Goal: Information Seeking & Learning: Check status

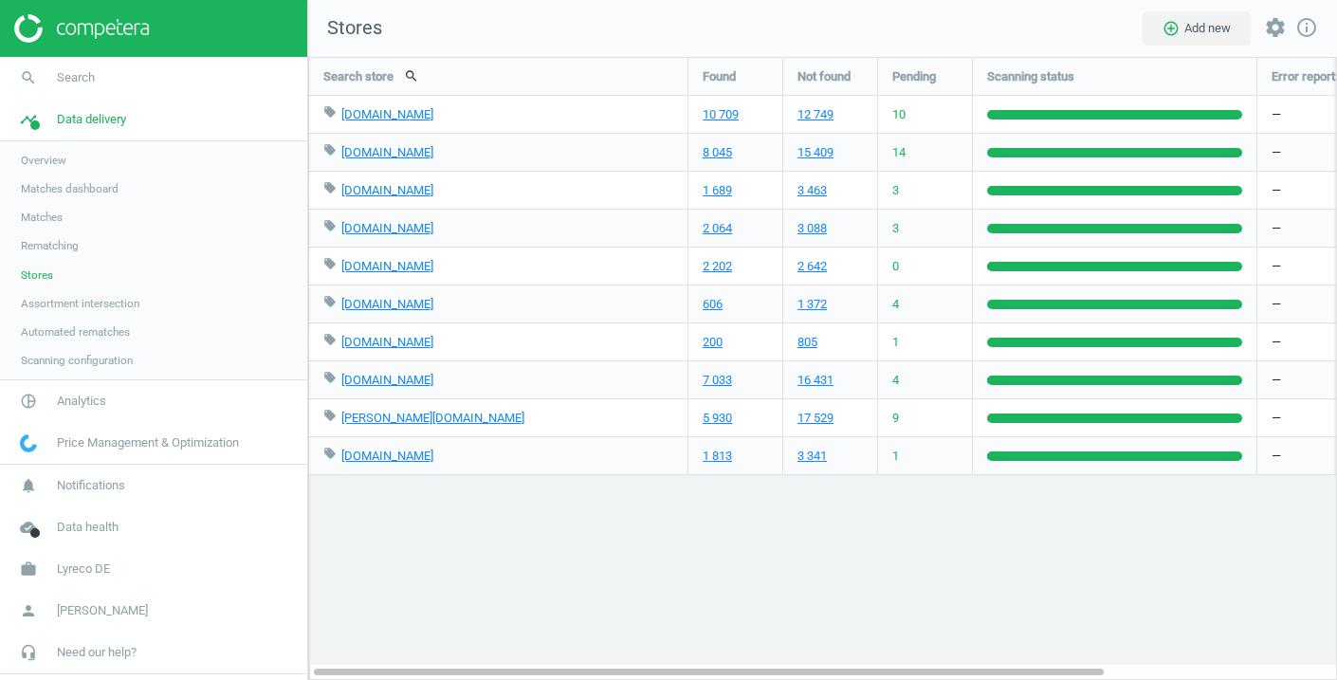
scroll to position [624, 1030]
click at [728, 223] on link "2 064" at bounding box center [716, 228] width 29 height 17
click at [726, 264] on link "2 202" at bounding box center [716, 266] width 29 height 17
click at [665, 165] on div "local_offer viking.de edit delete" at bounding box center [498, 152] width 350 height 37
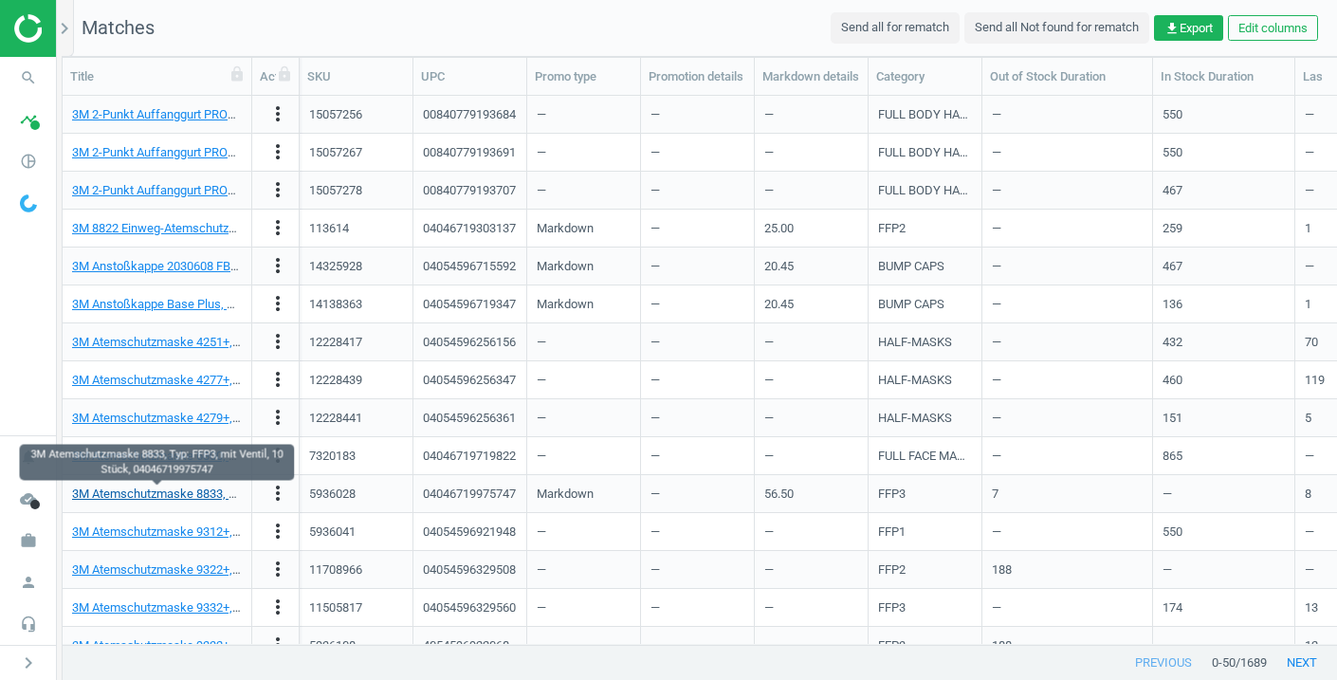
click at [206, 496] on link "3M Atemschutzmaske 8833, Typ: FFP3, mit Ventil, 10 Stück, 04046719975747" at bounding box center [280, 493] width 417 height 14
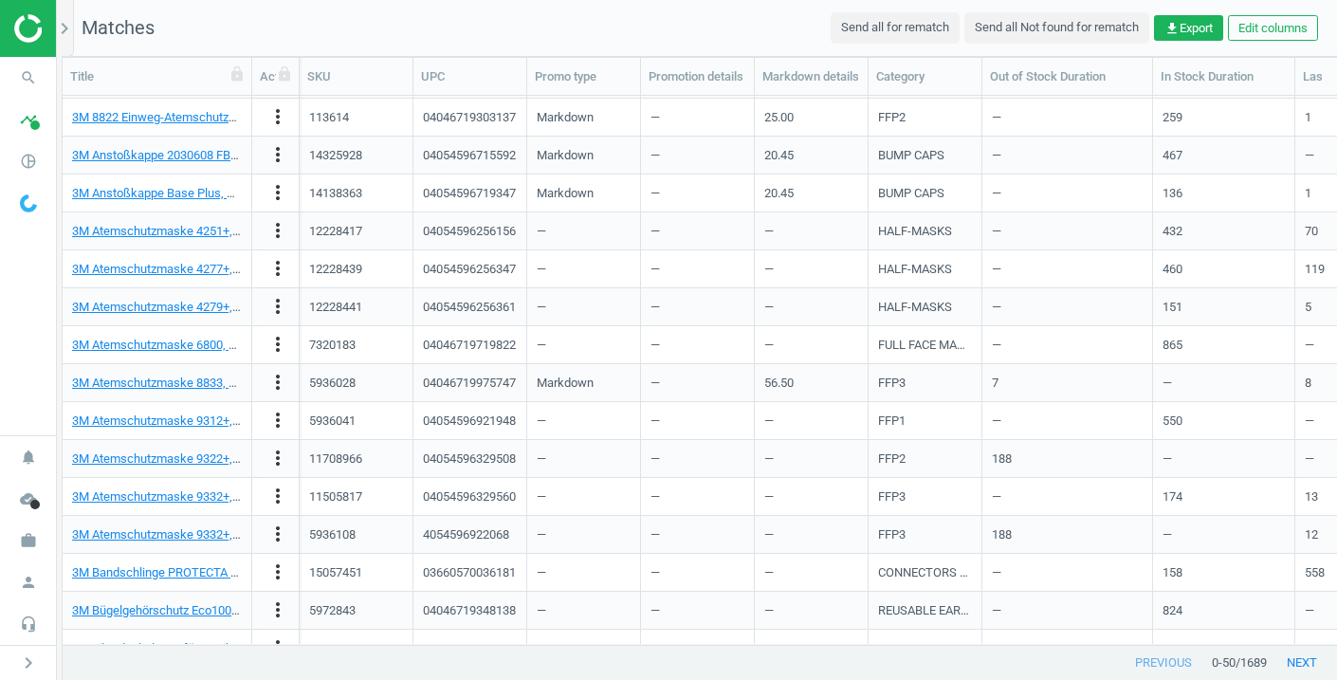
scroll to position [149, 0]
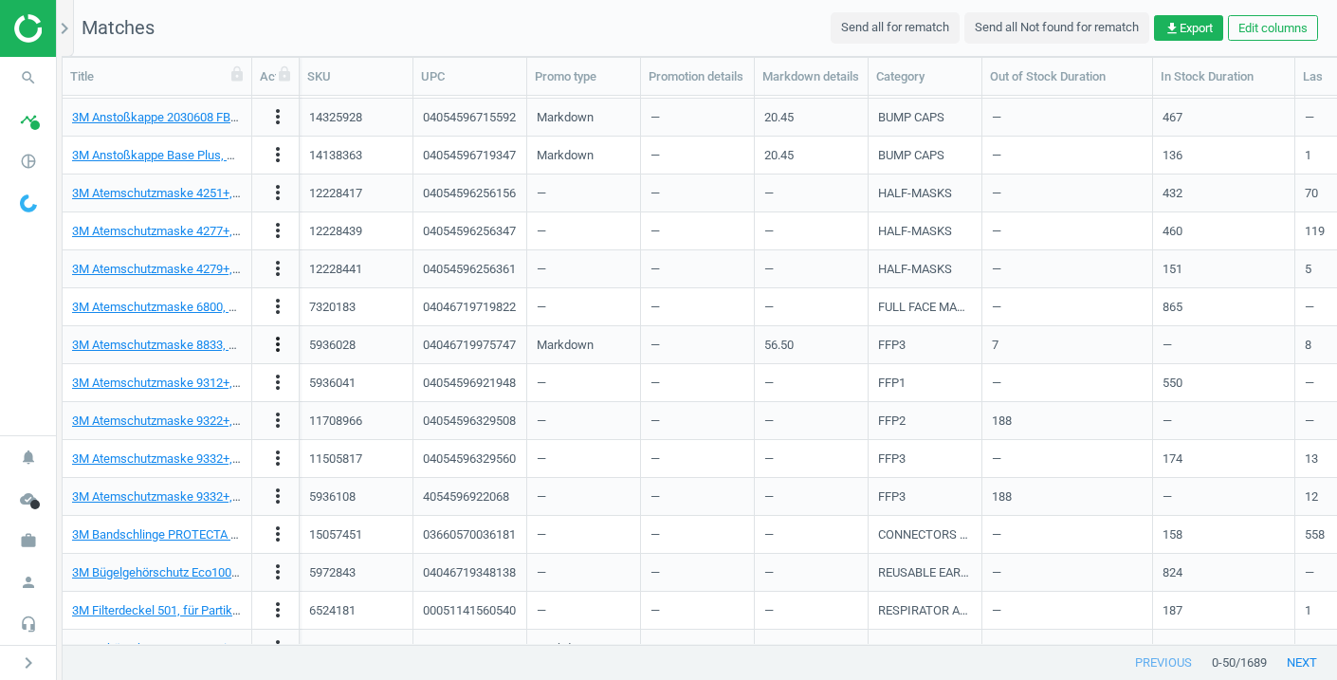
click at [276, 340] on icon "more_vert" at bounding box center [277, 344] width 23 height 23
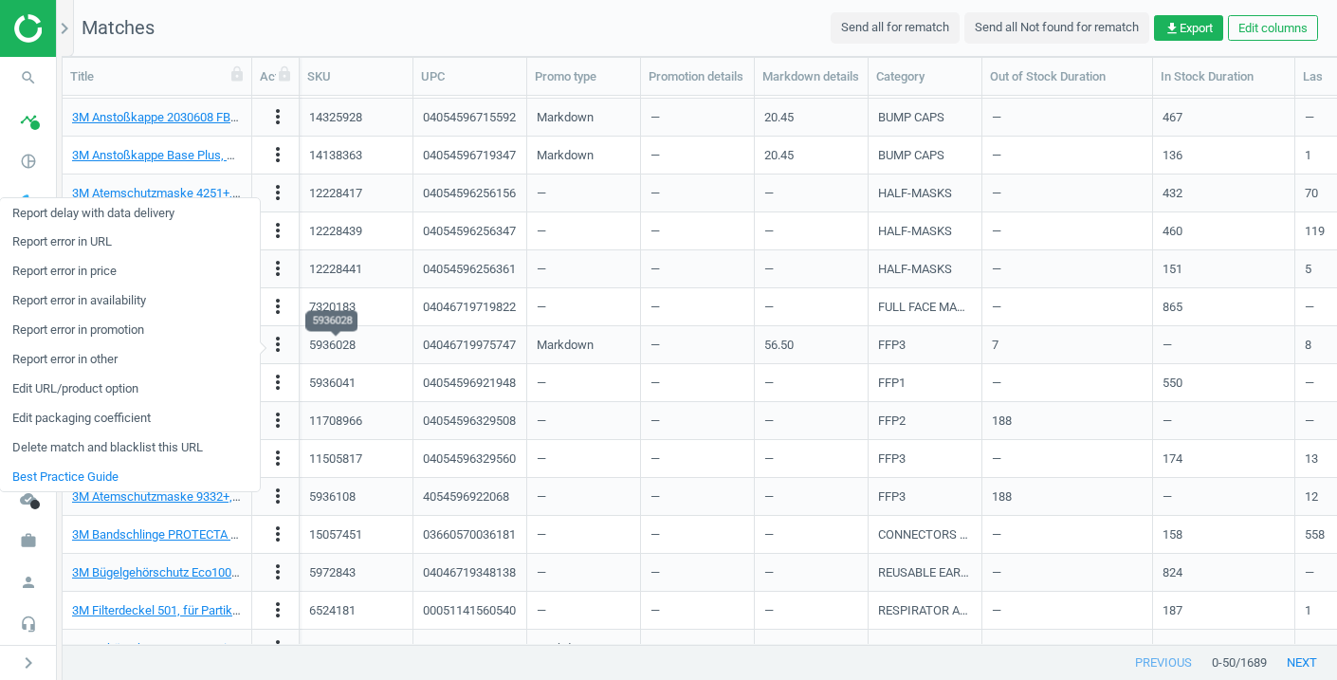
click at [330, 339] on div "5936028" at bounding box center [332, 345] width 46 height 17
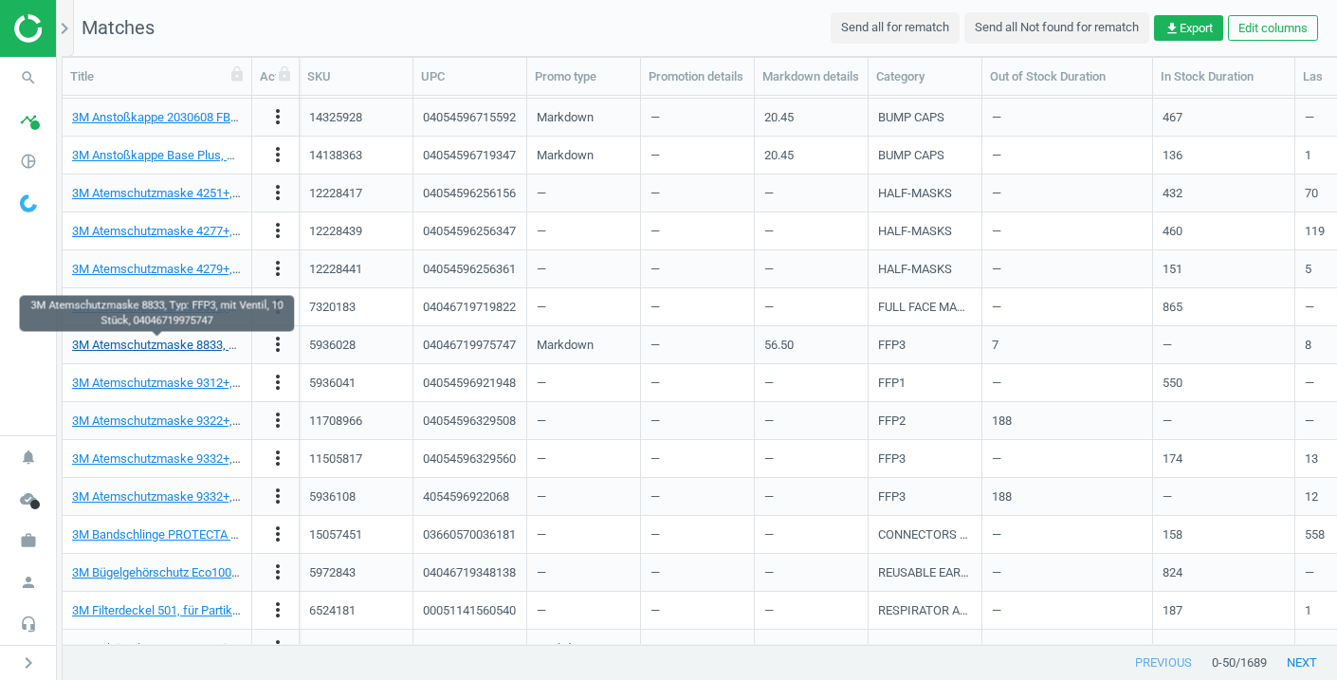
click at [214, 343] on link "3M Atemschutzmaske 8833, Typ: FFP3, mit Ventil, 10 Stück, 04046719975747" at bounding box center [280, 344] width 417 height 14
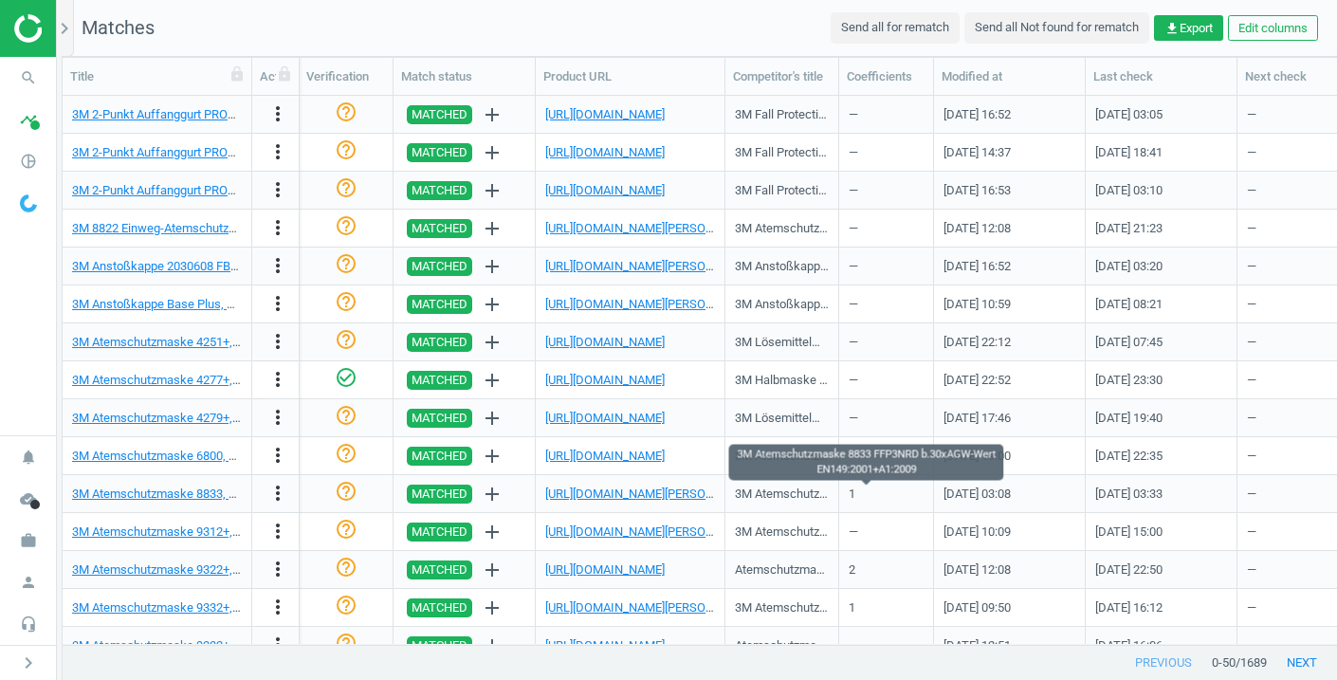
scroll to position [0, 2219]
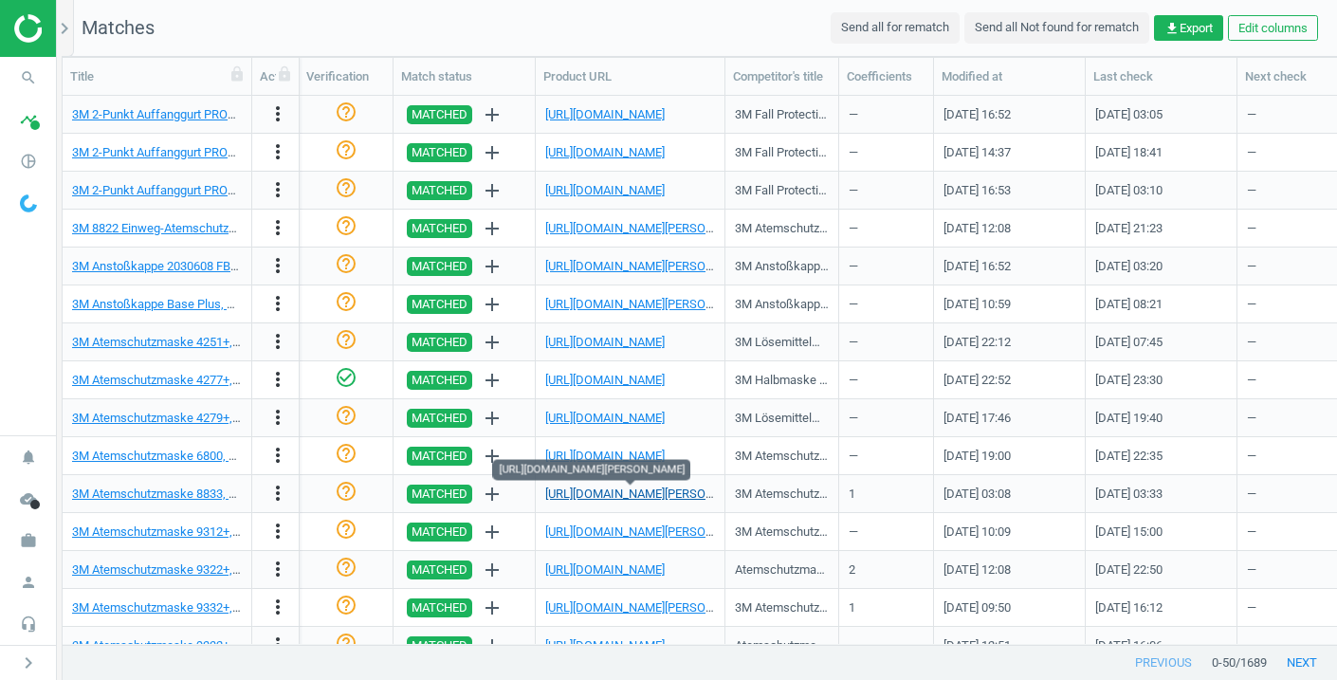
click at [696, 493] on link "https://www.contorion.de/p/3m-atemschutzmaske-8833-ffp3nrd-b-30xagw-wert-en149-…" at bounding box center [650, 493] width 210 height 14
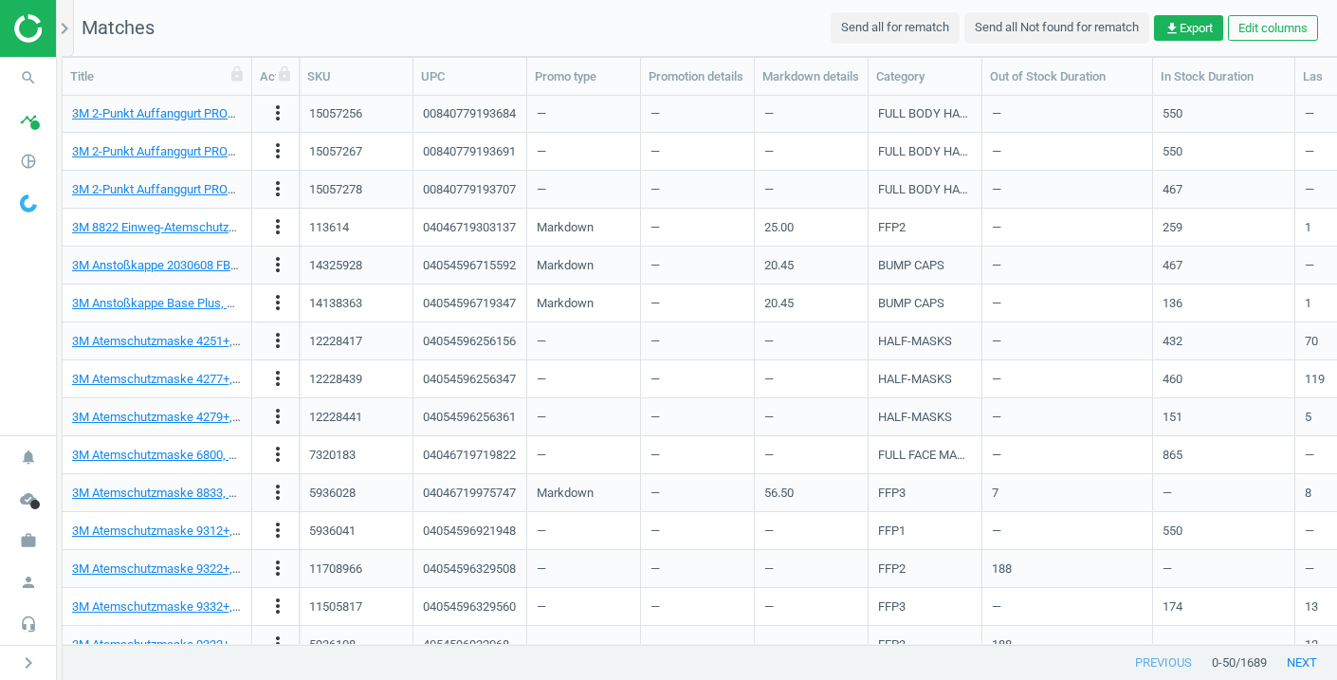
scroll to position [0, 0]
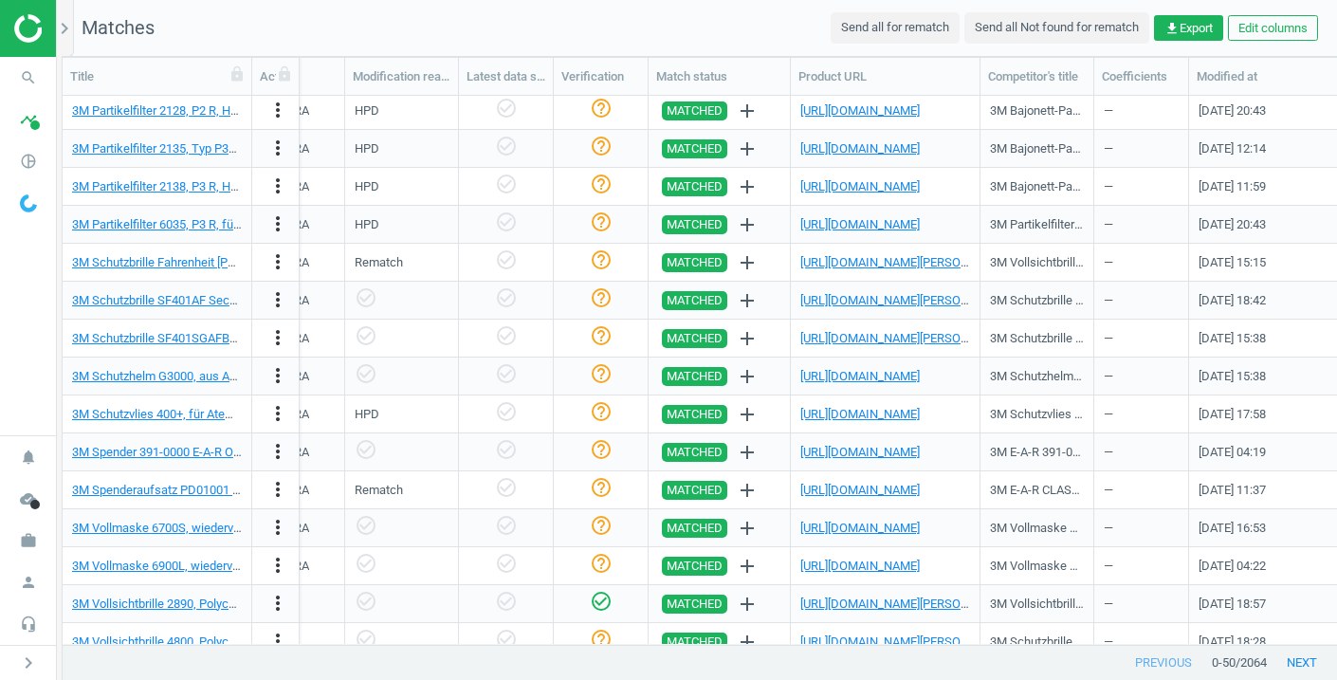
scroll to position [0, 2021]
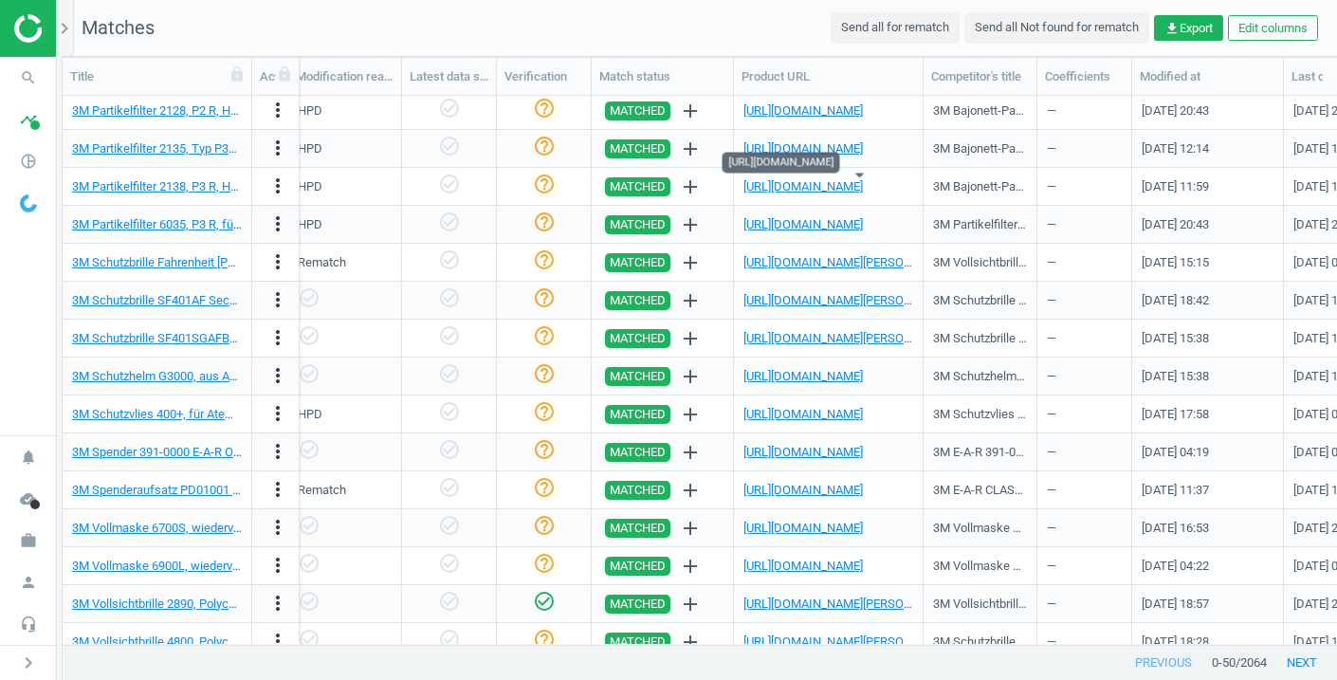
click at [775, 190] on link "[URL][DOMAIN_NAME]" at bounding box center [802, 186] width 119 height 14
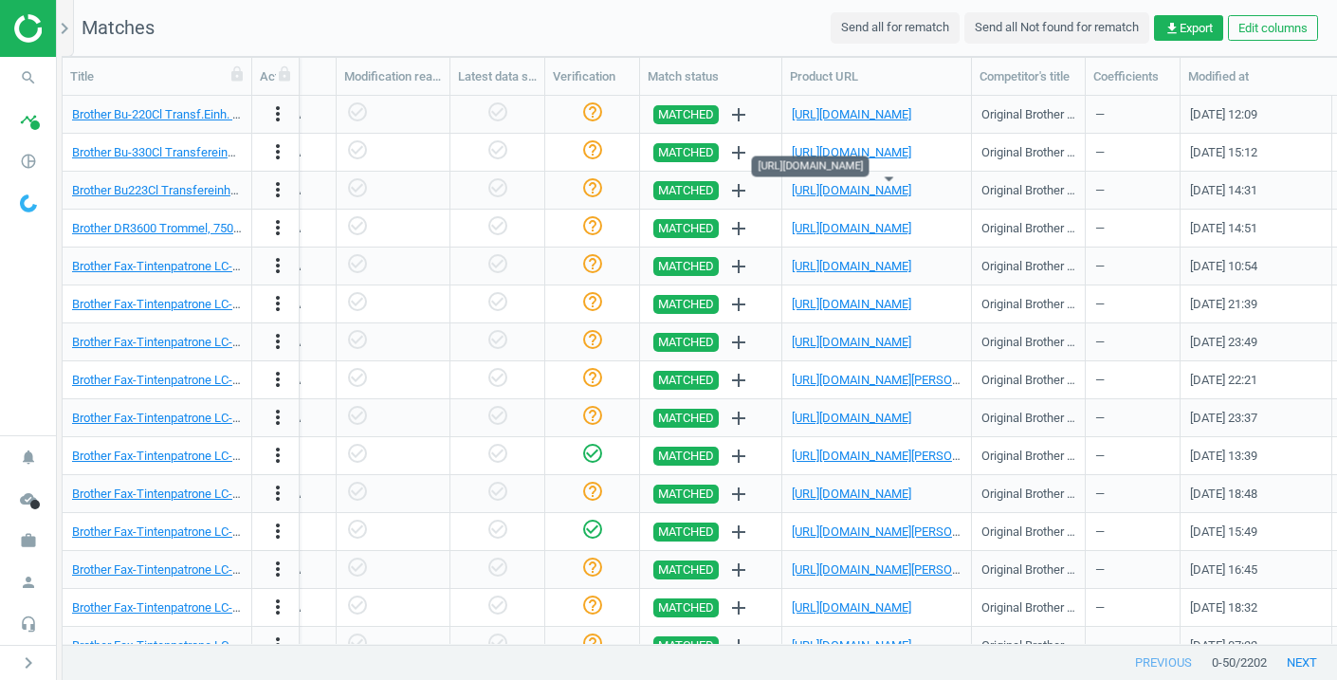
scroll to position [0, 2034]
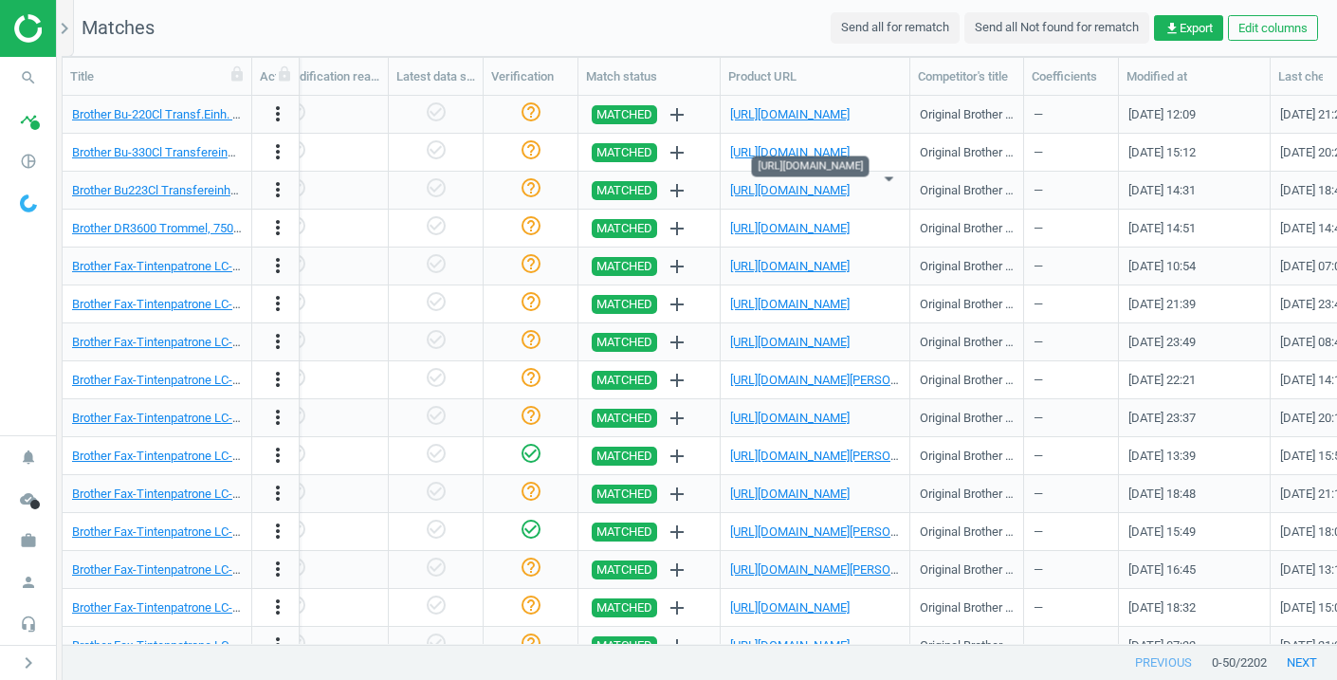
click at [813, 186] on link "https://www.tonerpartner.de/bu-223-cl/Original-Brother-BU223CL-Transfer-Unit.ht…" at bounding box center [789, 190] width 119 height 14
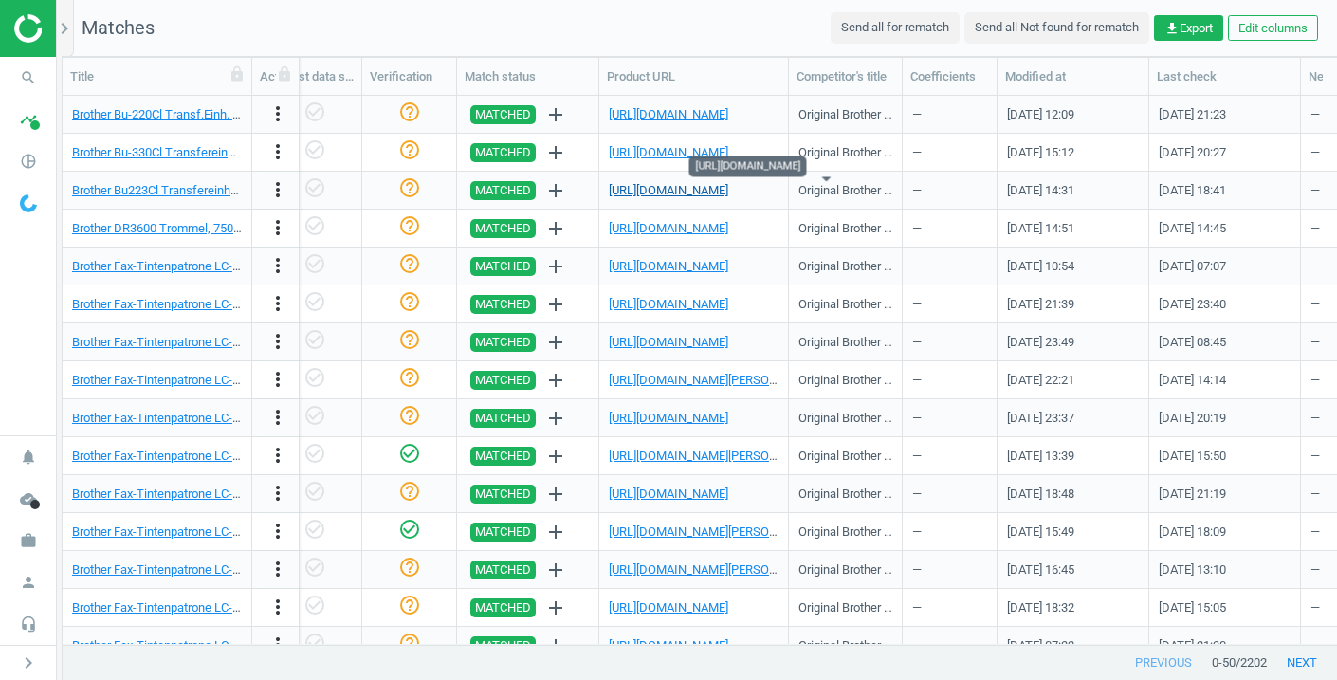
scroll to position [0, 2200]
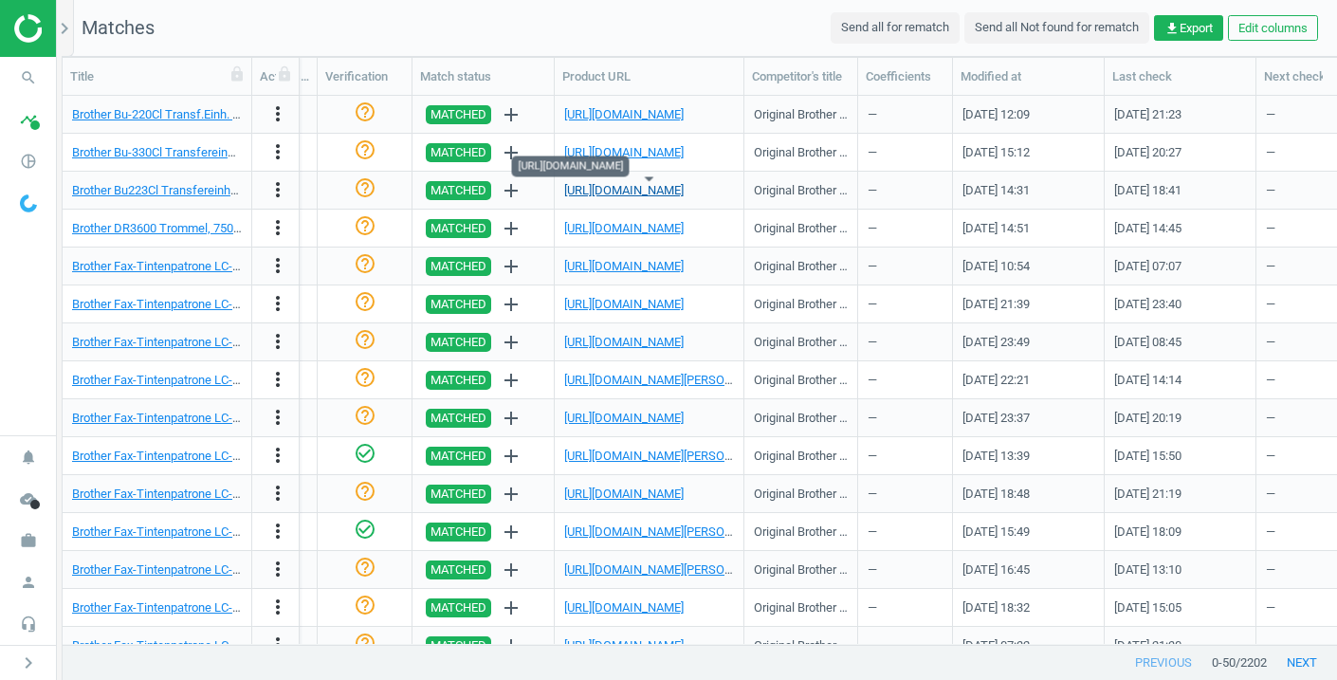
click at [684, 187] on link "https://www.tonerpartner.de/bu-223-cl/Original-Brother-BU223CL-Transfer-Unit.ht…" at bounding box center [623, 190] width 119 height 14
